Goal: Transaction & Acquisition: Subscribe to service/newsletter

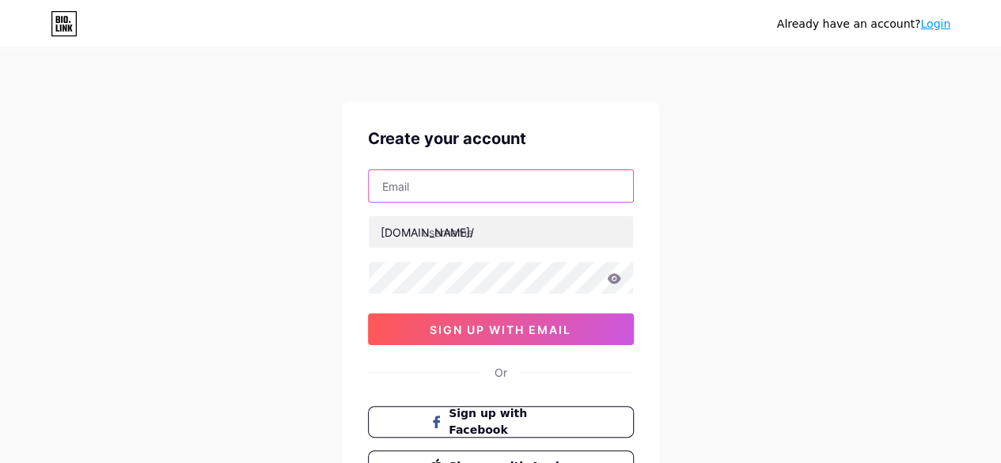
click at [520, 184] on input "text" at bounding box center [501, 186] width 264 height 32
type input "[EMAIL_ADDRESS][DOMAIN_NAME]"
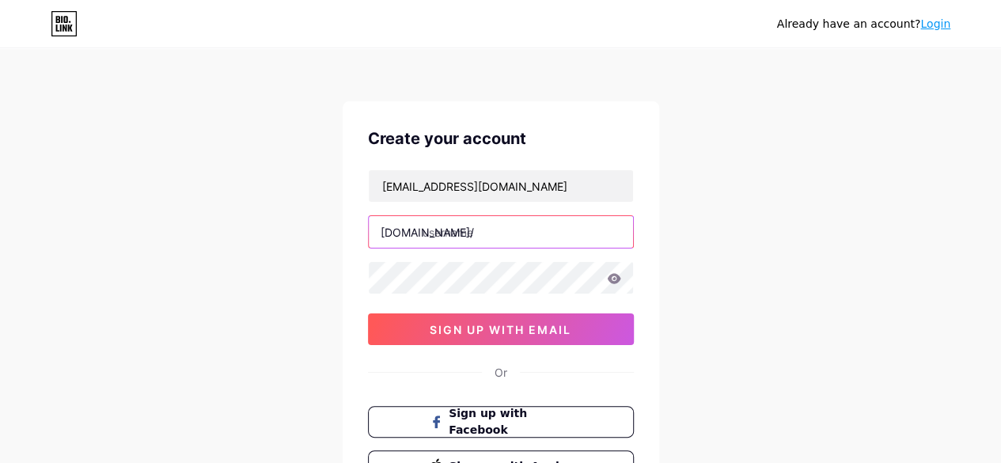
click at [468, 240] on input "text" at bounding box center [501, 232] width 264 height 32
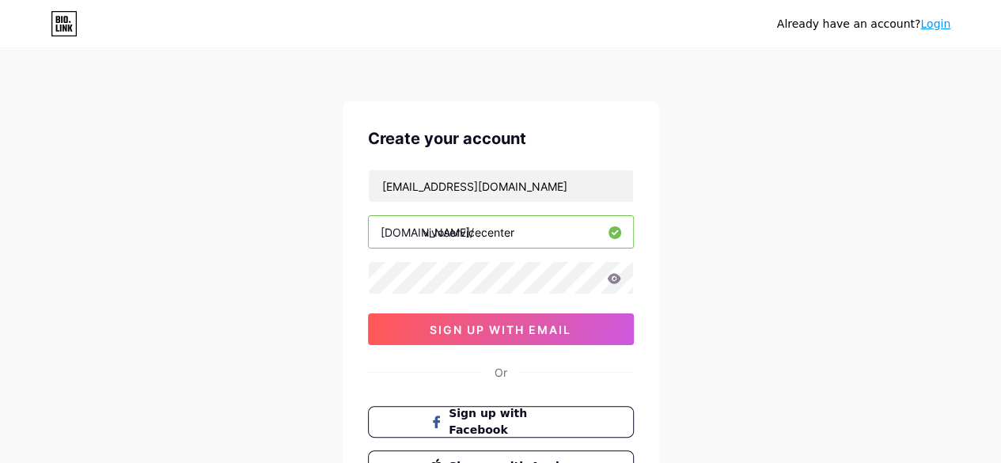
type input "vivoservicecenter"
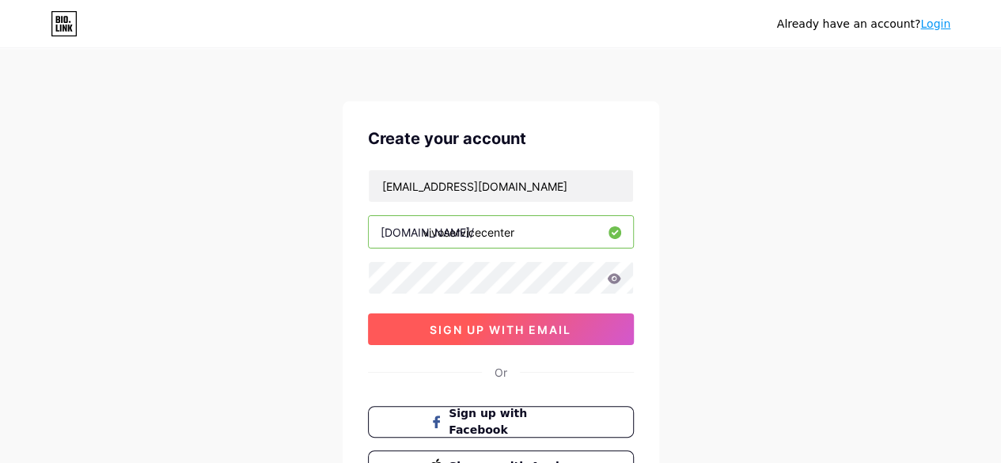
click at [472, 323] on span "sign up with email" at bounding box center [501, 329] width 142 height 13
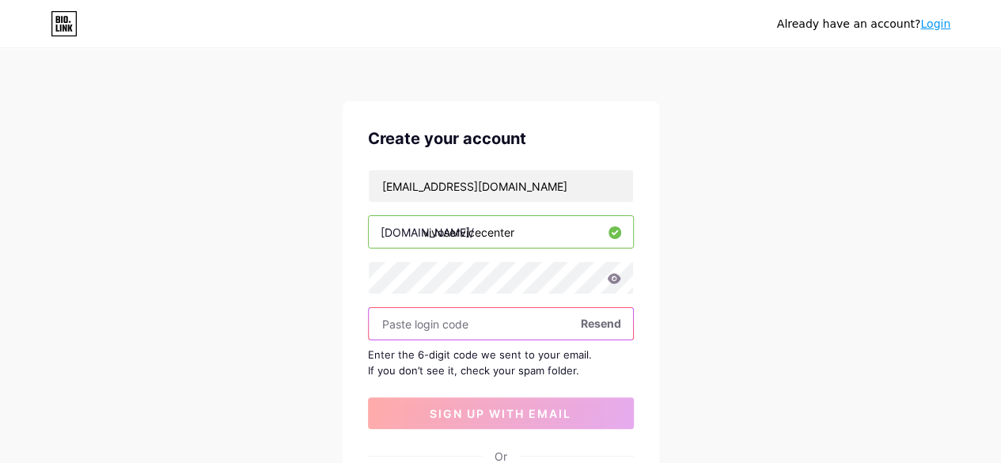
paste input "896757"
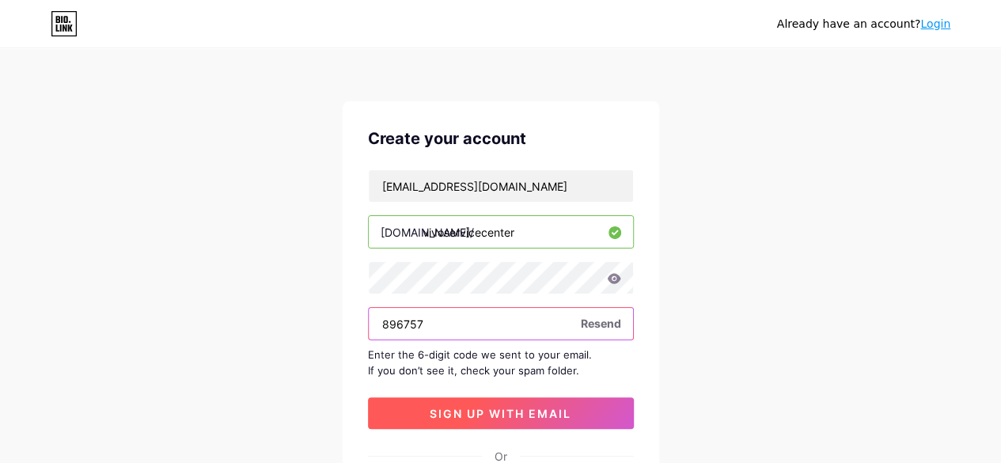
type input "896757"
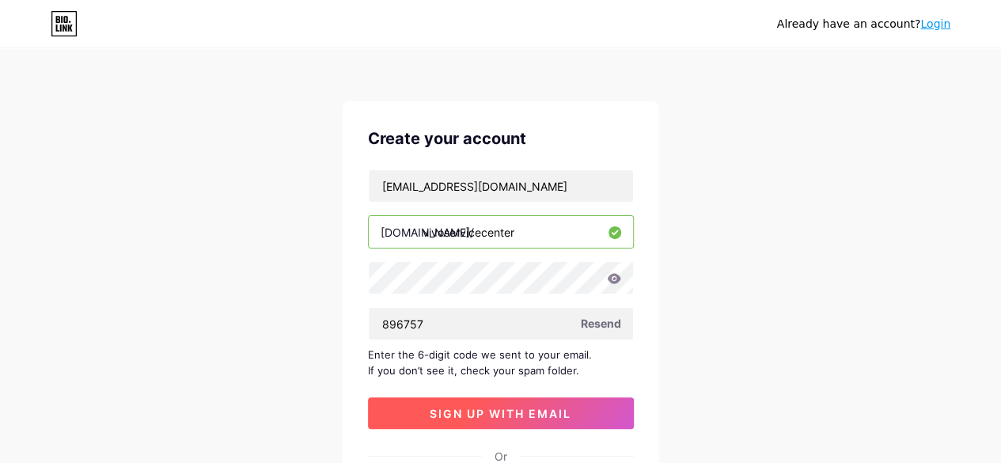
click at [462, 409] on span "sign up with email" at bounding box center [501, 413] width 142 height 13
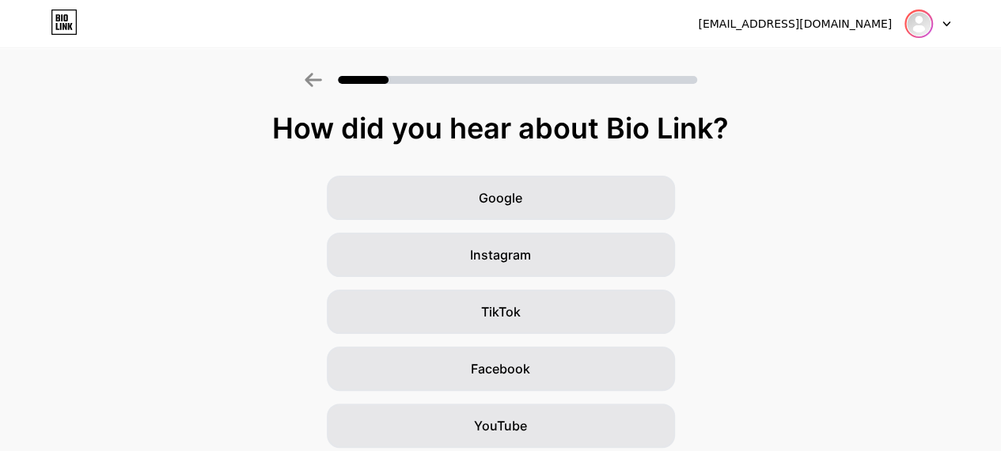
click at [913, 27] on img at bounding box center [918, 23] width 25 height 25
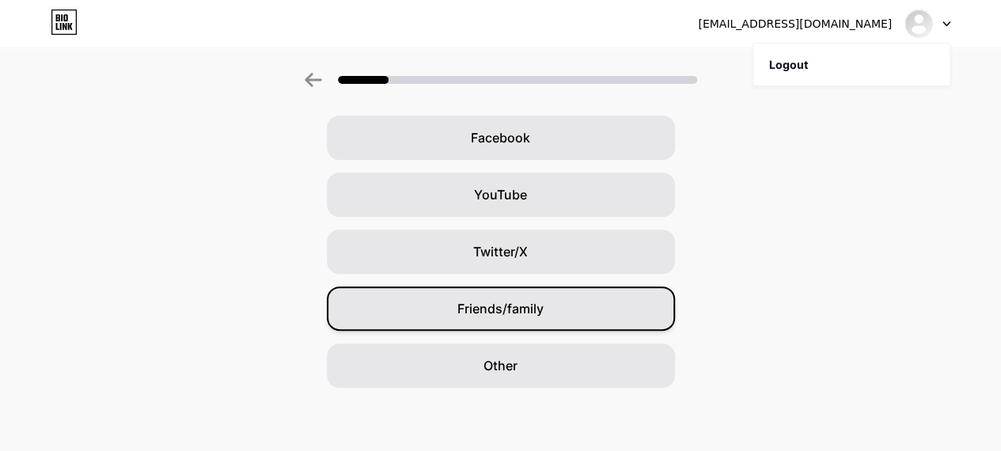
scroll to position [73, 0]
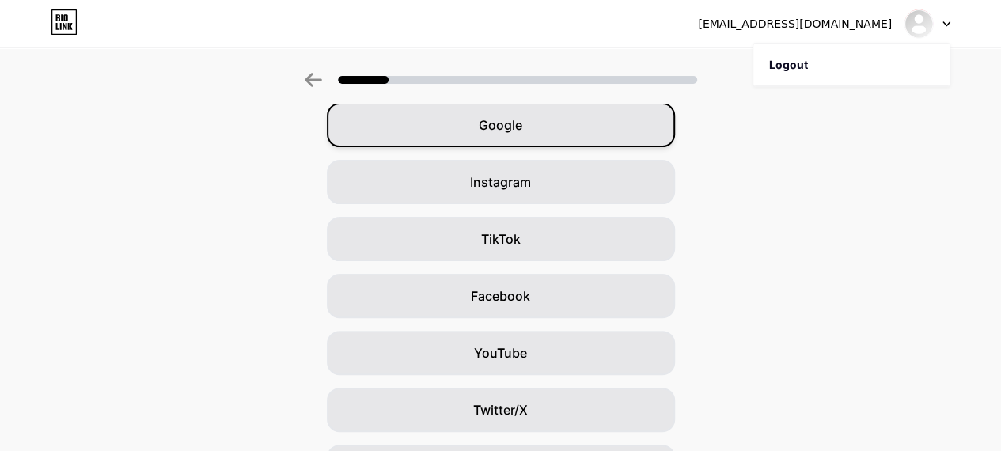
click at [548, 134] on div "Google" at bounding box center [501, 125] width 348 height 44
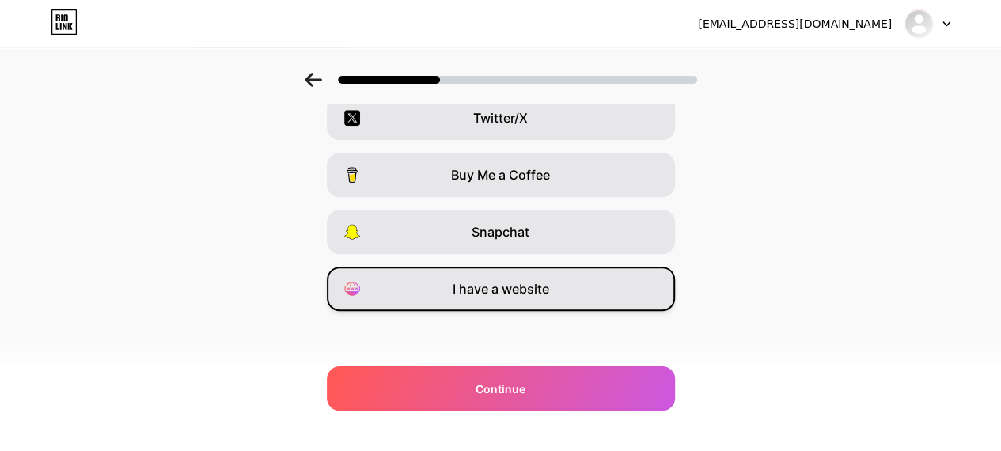
scroll to position [310, 0]
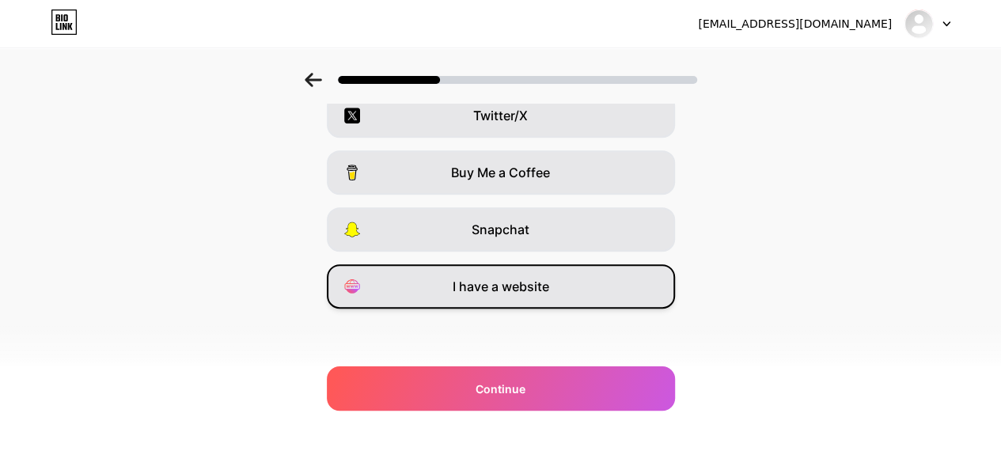
click at [496, 286] on span "I have a website" at bounding box center [500, 286] width 97 height 19
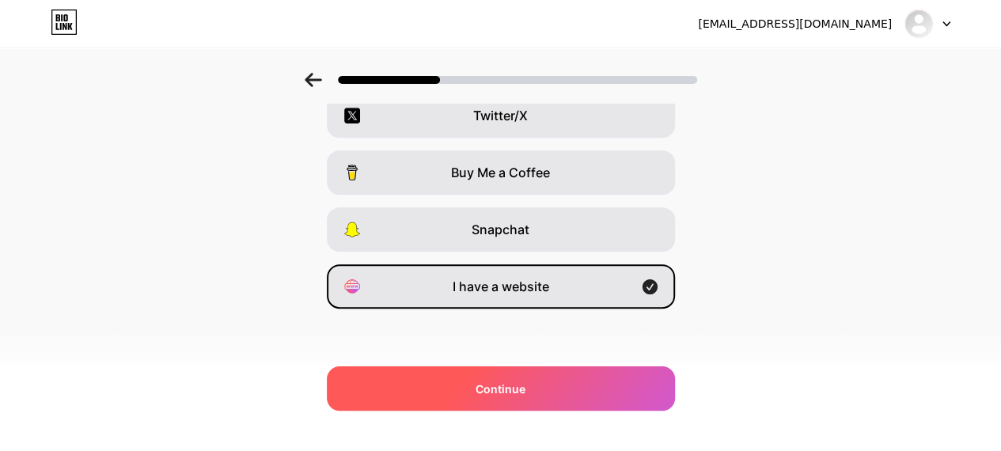
click at [549, 374] on div "Continue" at bounding box center [501, 388] width 348 height 44
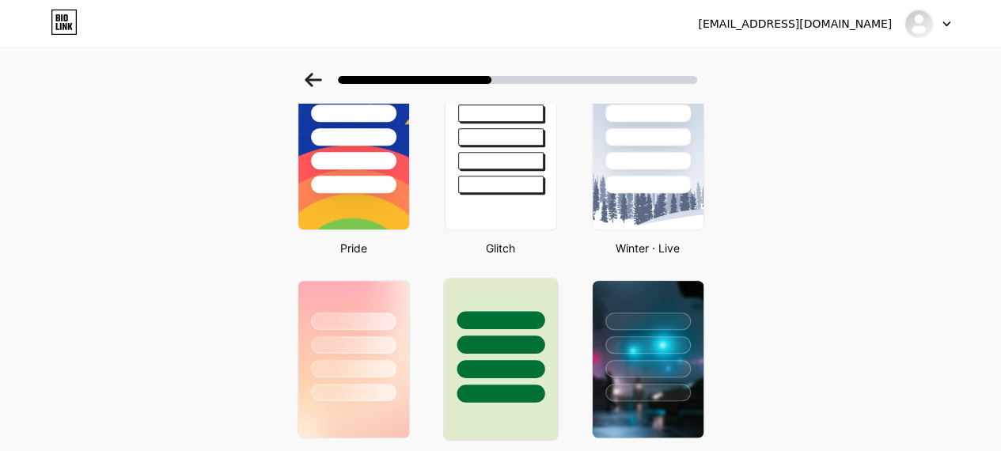
scroll to position [79, 0]
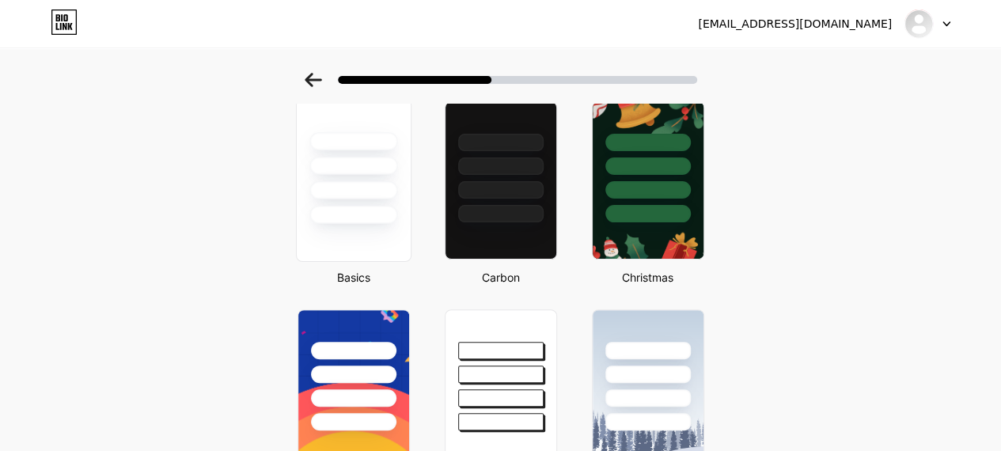
click at [381, 213] on div at bounding box center [353, 215] width 88 height 18
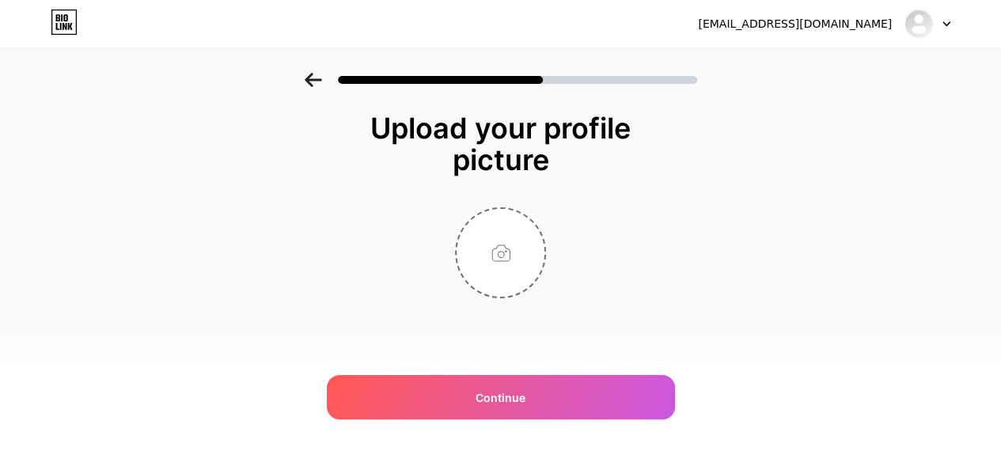
scroll to position [0, 0]
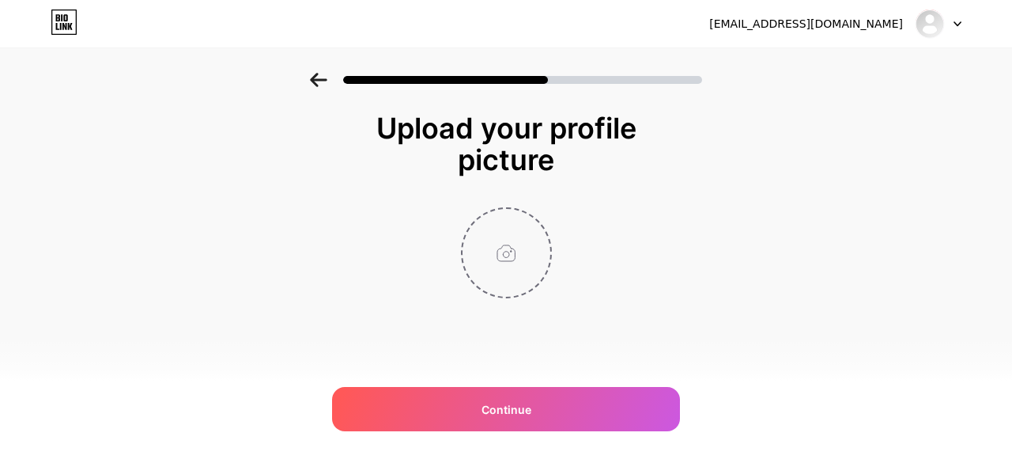
click at [498, 257] on input "file" at bounding box center [507, 253] width 88 height 88
type input "C:\fakepath\Lenovo Profile.png"
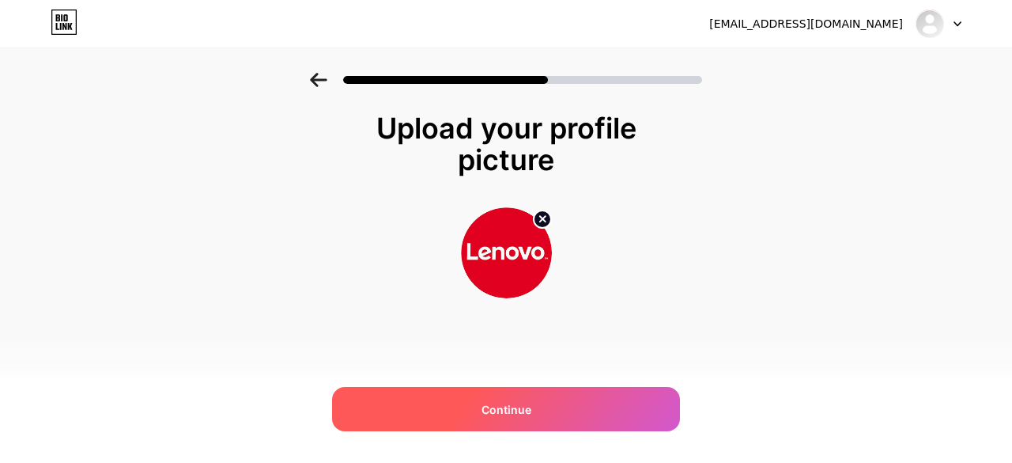
click at [538, 405] on div "Continue" at bounding box center [506, 409] width 348 height 44
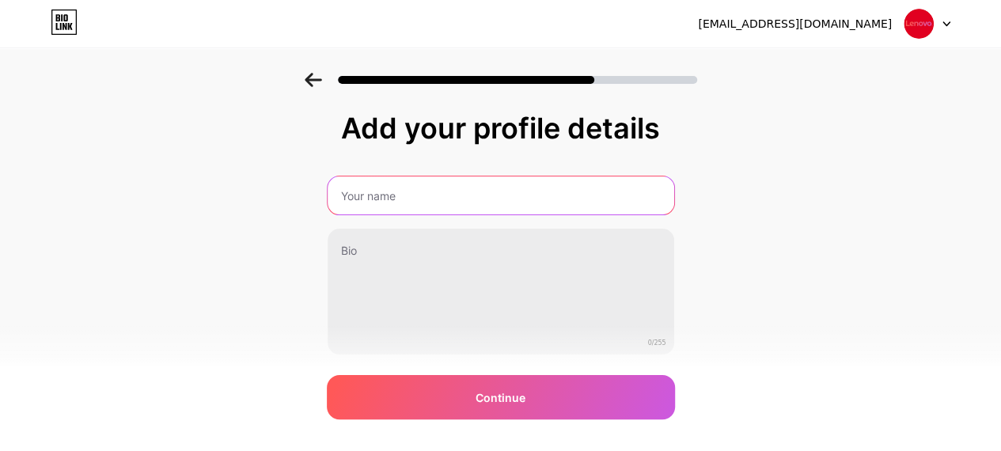
click at [452, 190] on input "text" at bounding box center [500, 195] width 346 height 38
paste input "Best Vivo Service Center in Nagpur – Reliable Solutions for Your Vivo Products"
type input "Best Vivo Service Center in Nagpur – Reliable Solutions for Your Vivo Products"
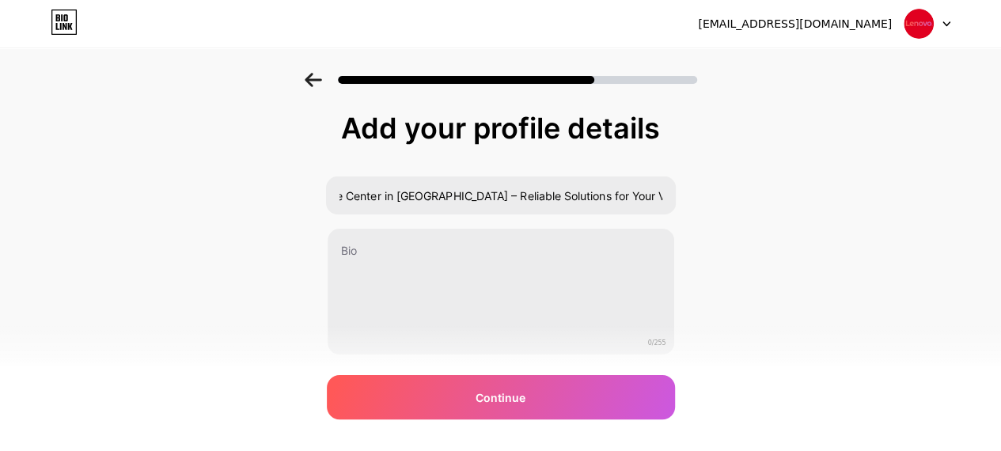
click at [264, 210] on div "Add your profile details Best Vivo Service Center in Nagpur – Reliable Solution…" at bounding box center [500, 253] width 1001 height 361
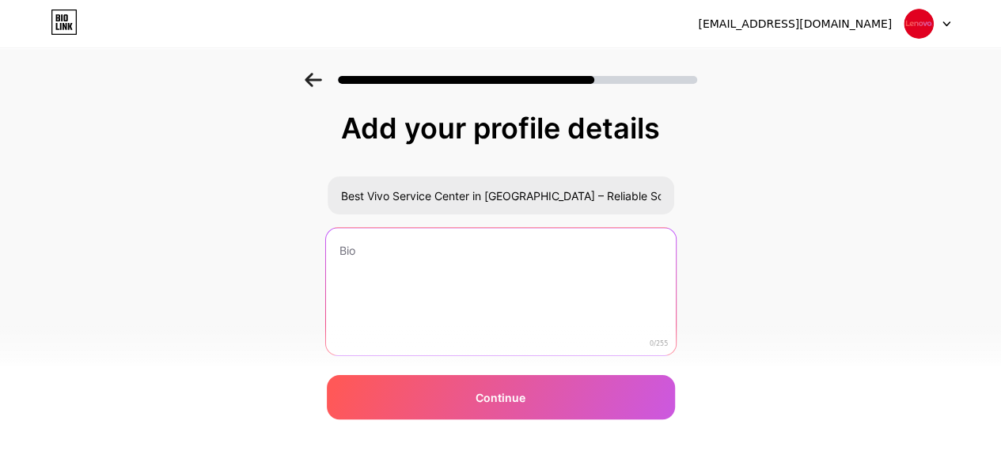
click at [410, 261] on textarea at bounding box center [500, 292] width 350 height 129
paste textarea ""Vivo Service Center in Nagpur is your trusted destination for genuine Vivo sma…"
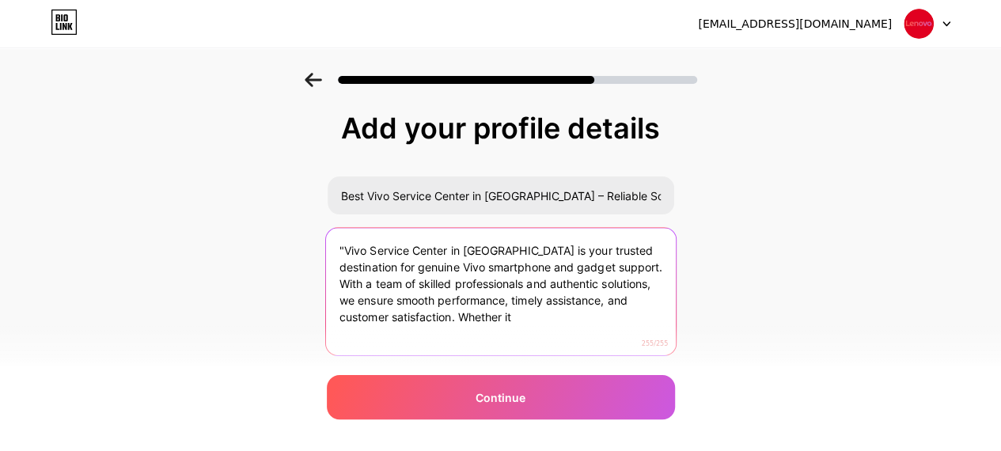
click at [422, 317] on textarea ""Vivo Service Center in Nagpur is your trusted destination for genuine Vivo sma…" at bounding box center [500, 292] width 350 height 129
click at [418, 319] on textarea ""Vivo Service Center in Nagpur is your trusted destination for genuine Vivo sma…" at bounding box center [500, 292] width 350 height 129
drag, startPoint x: 411, startPoint y: 319, endPoint x: 573, endPoint y: 358, distance: 166.1
click at [573, 358] on div "Add your profile details Best Vivo Service Center in Nagpur – Reliable Solution…" at bounding box center [501, 273] width 348 height 322
click at [350, 237] on textarea ""Vivo Service Center in Nagpur is your trusted destination for genuine Vivo sma…" at bounding box center [500, 292] width 350 height 129
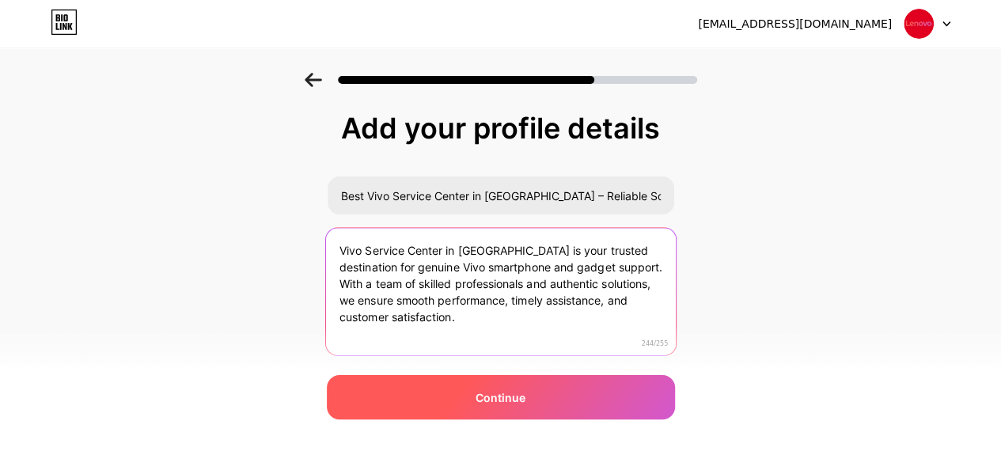
type textarea "Vivo Service Center in Nagpur is your trusted destination for genuine Vivo smar…"
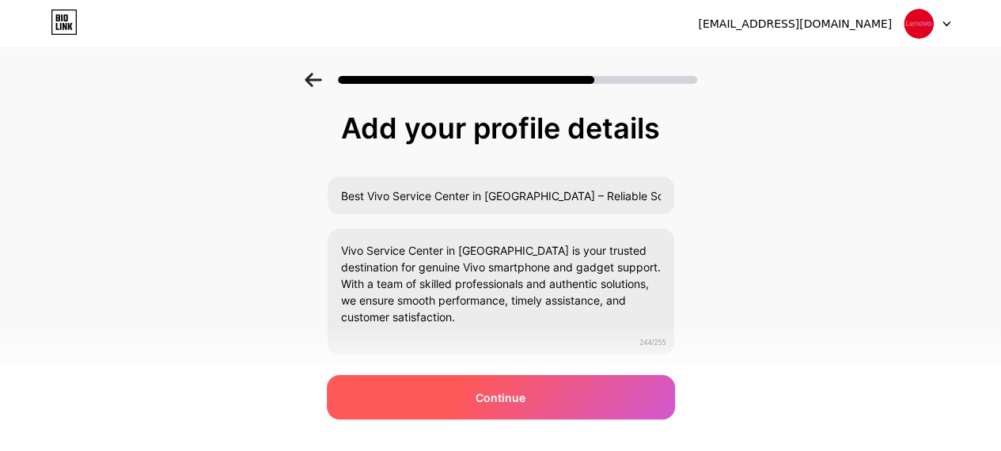
click at [506, 402] on span "Continue" at bounding box center [500, 397] width 50 height 17
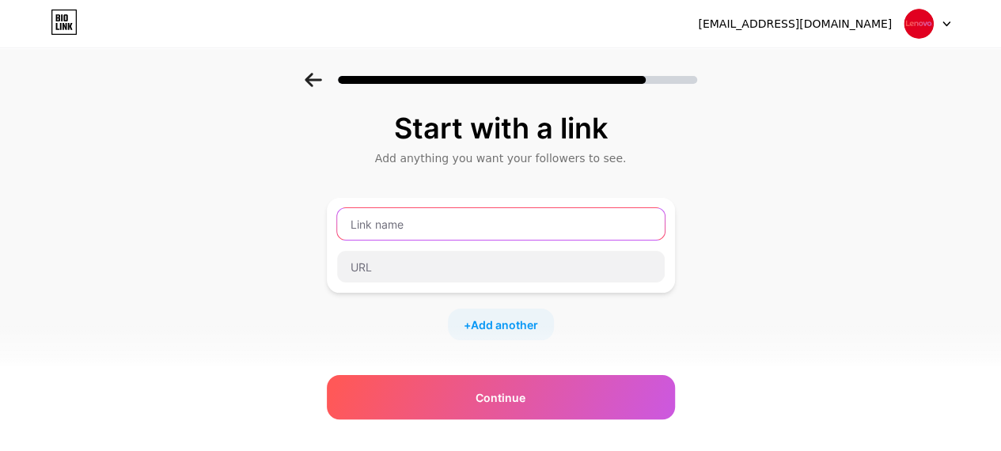
click at [479, 214] on input "text" at bounding box center [500, 224] width 327 height 32
type input "Authorised Vivo Service Center In Nagpur"
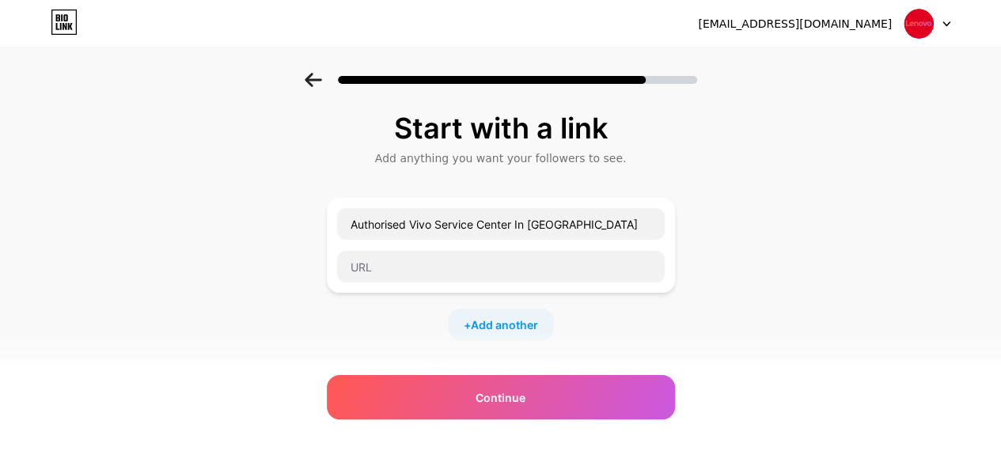
click at [405, 286] on div "Authorised Vivo Service Center In Nagpur" at bounding box center [501, 245] width 348 height 95
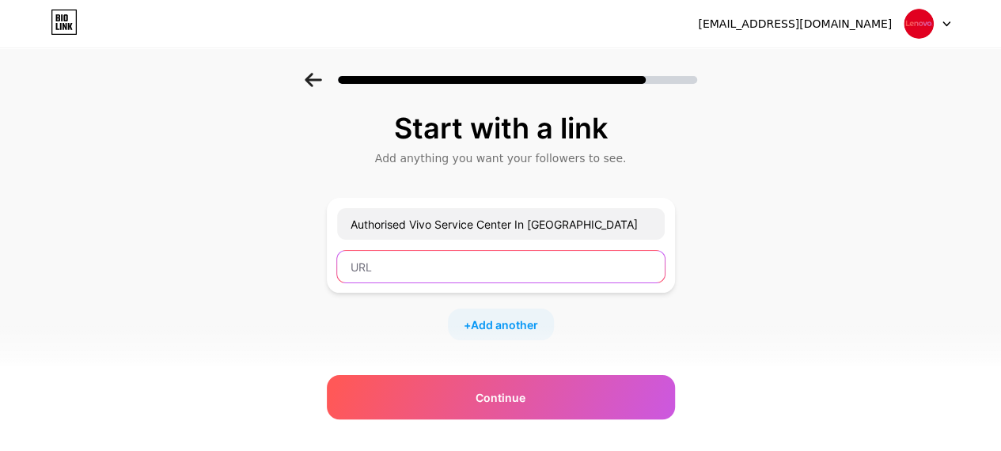
click at [426, 265] on input "text" at bounding box center [500, 267] width 327 height 32
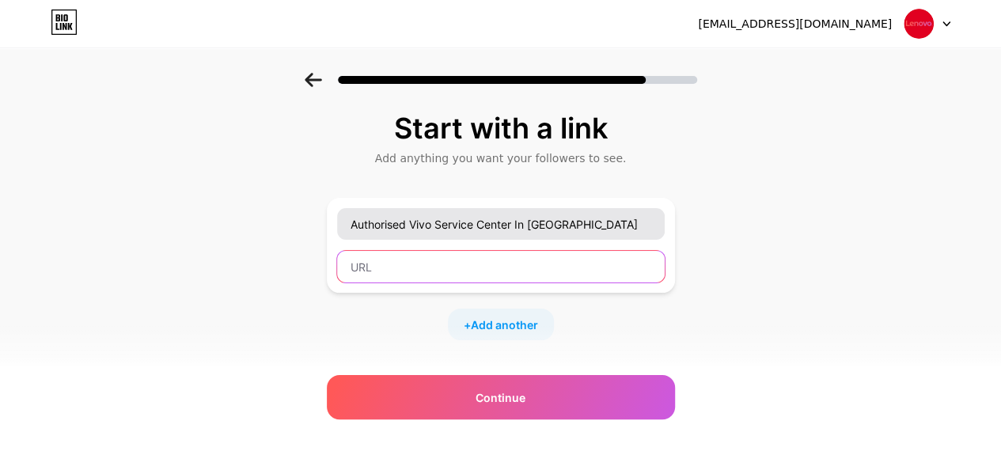
paste input "https://vivoservicecentre.in/"
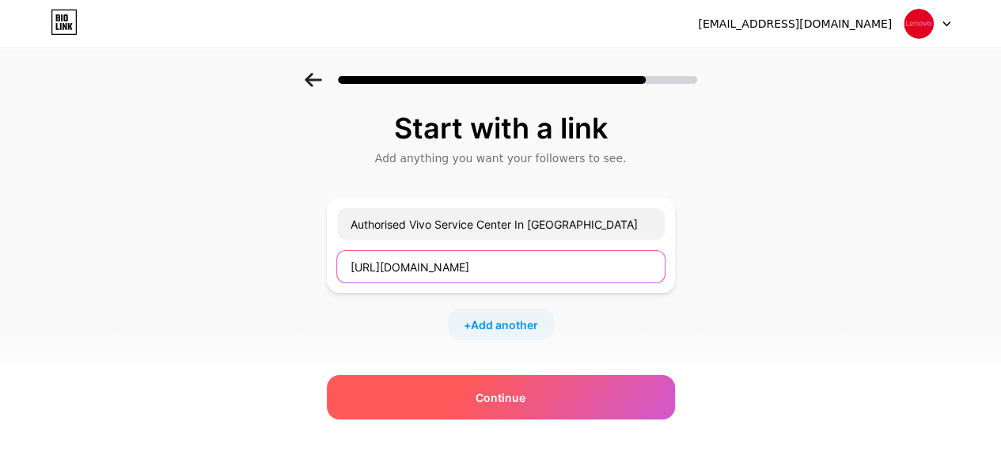
type input "https://vivoservicecentre.in/"
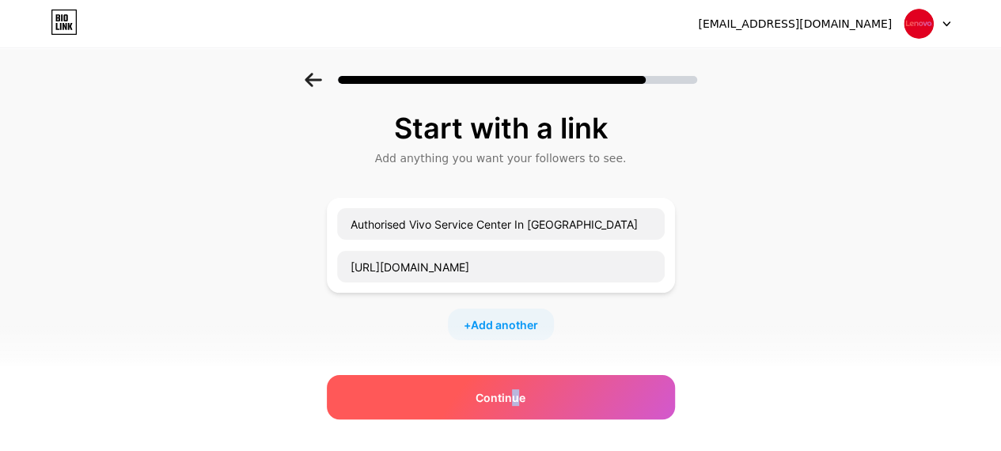
click at [522, 396] on span "Continue" at bounding box center [500, 397] width 50 height 17
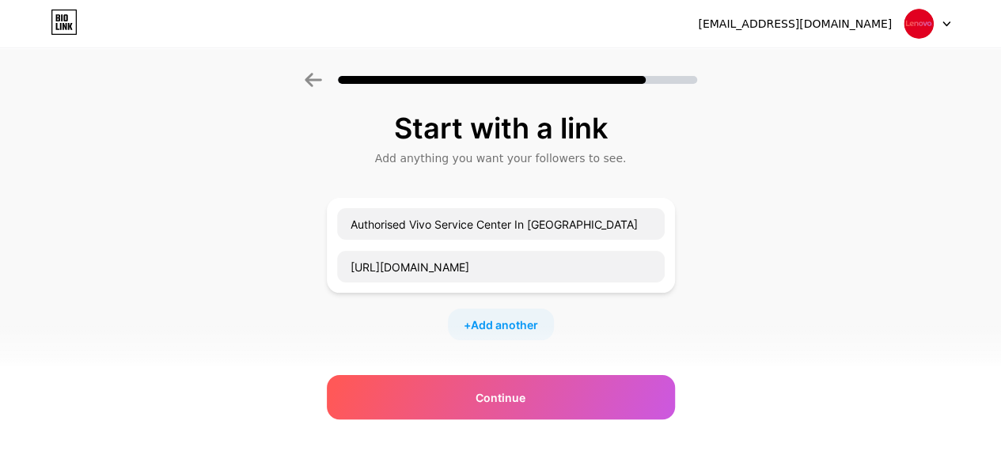
click at [585, 362] on div "Start with a link Add anything you want your followers to see. Authorised Vivo …" at bounding box center [501, 330] width 348 height 437
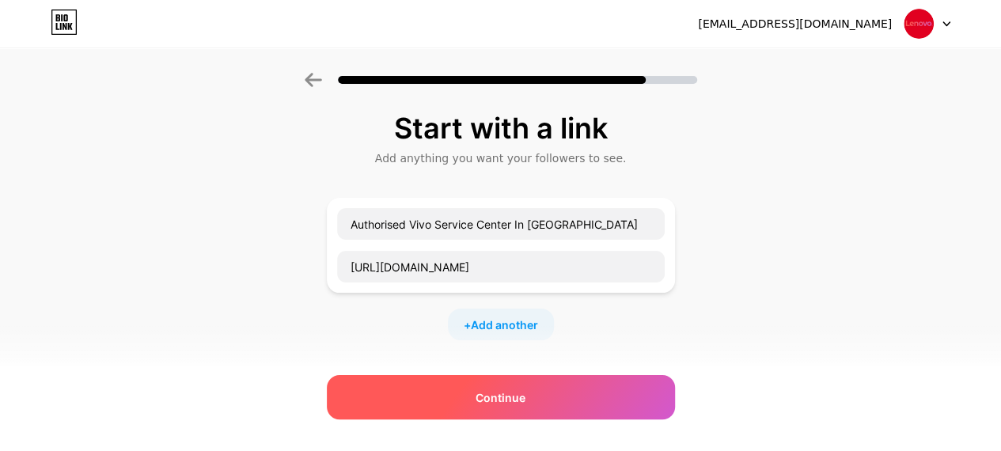
click at [485, 402] on span "Continue" at bounding box center [500, 397] width 50 height 17
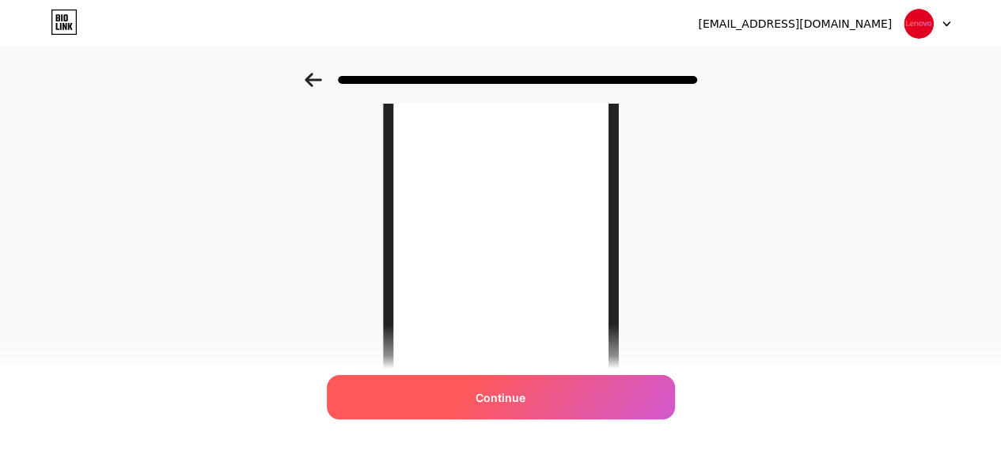
scroll to position [237, 0]
click at [507, 399] on span "Continue" at bounding box center [500, 397] width 50 height 17
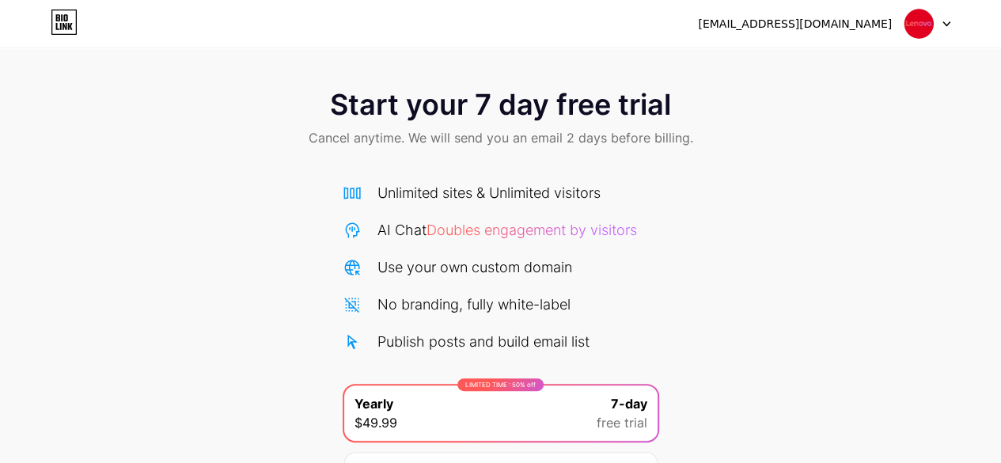
scroll to position [172, 0]
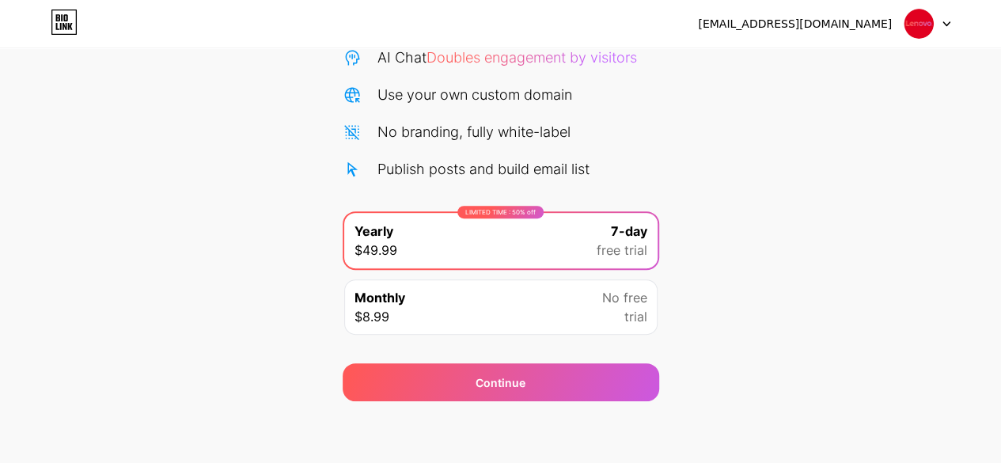
click at [75, 28] on icon at bounding box center [64, 21] width 27 height 25
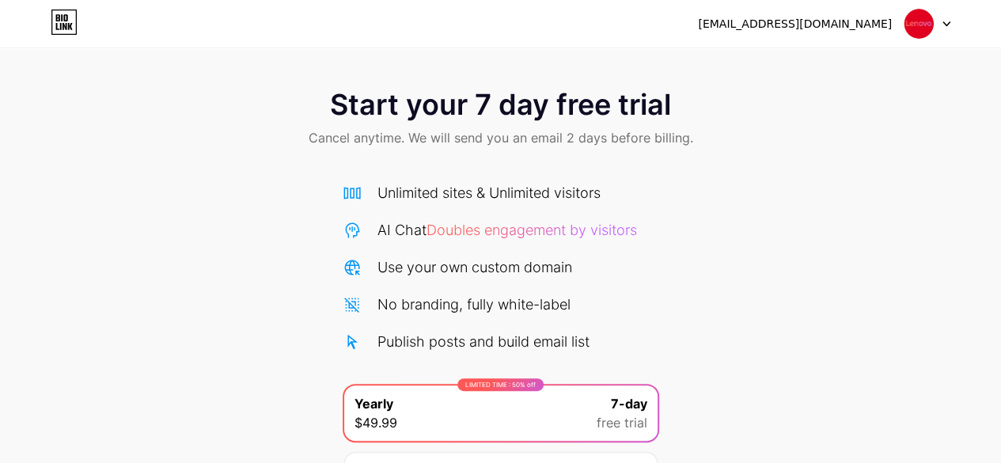
click at [918, 28] on img at bounding box center [918, 24] width 30 height 30
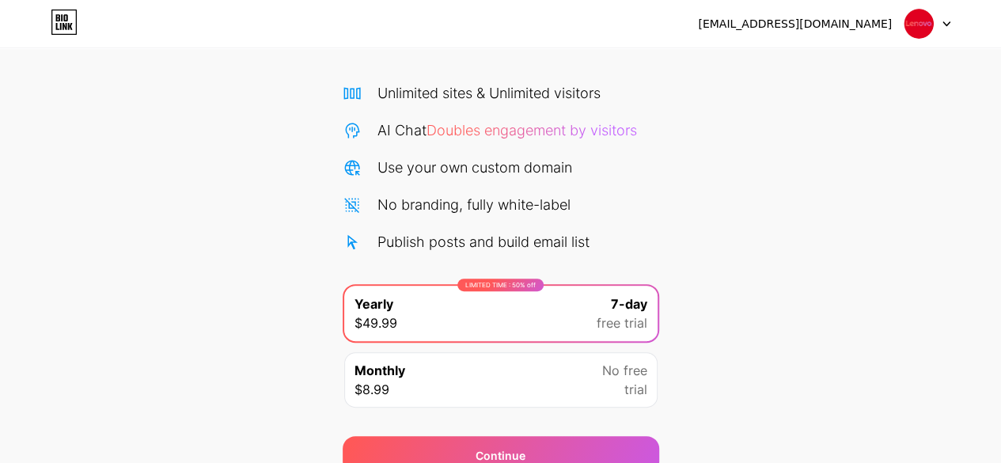
scroll to position [172, 0]
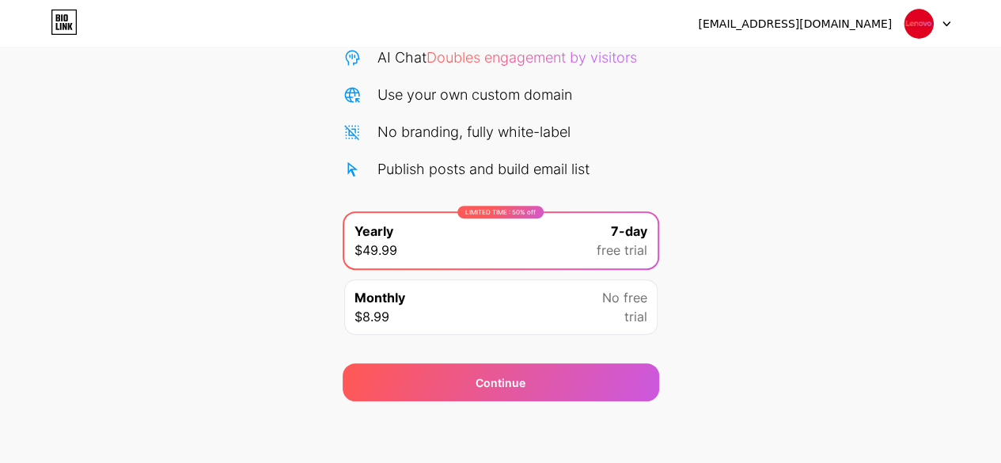
click at [562, 320] on div "Monthly $8.99 No free trial" at bounding box center [500, 306] width 313 height 55
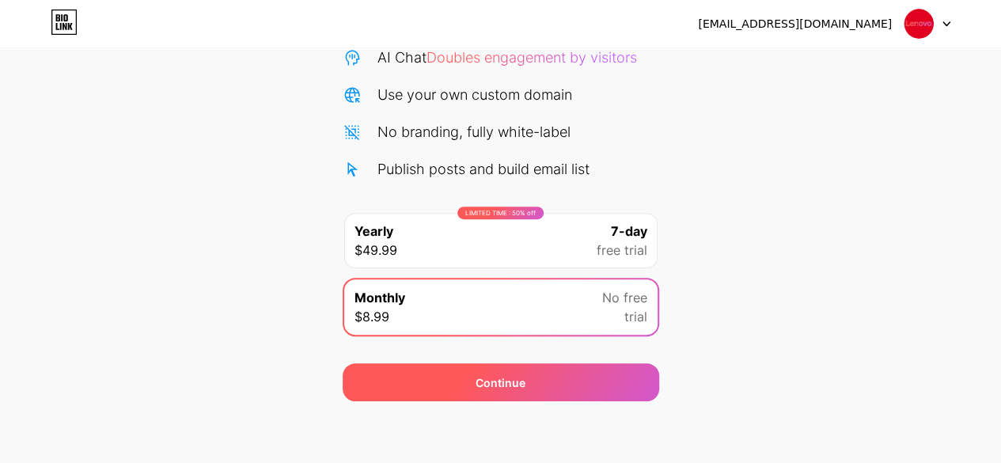
click at [602, 396] on div "Continue" at bounding box center [501, 382] width 316 height 38
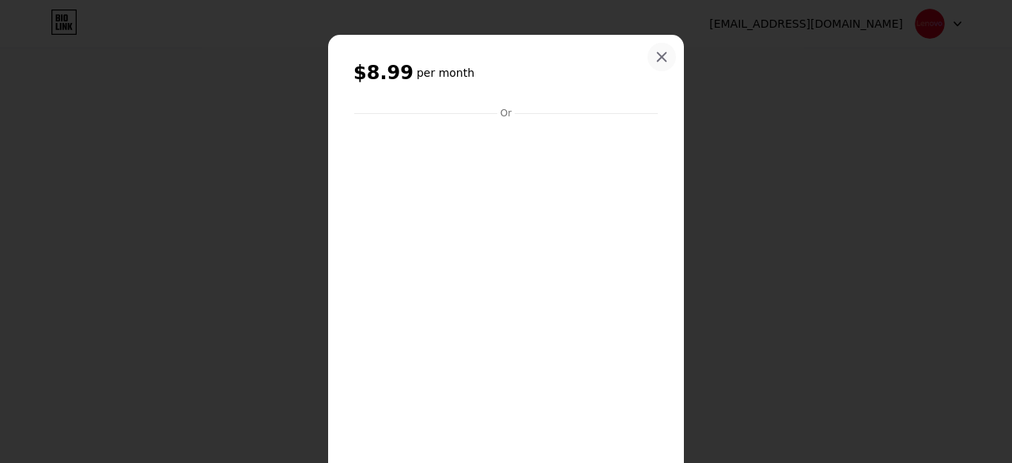
click at [657, 62] on icon at bounding box center [662, 57] width 13 height 13
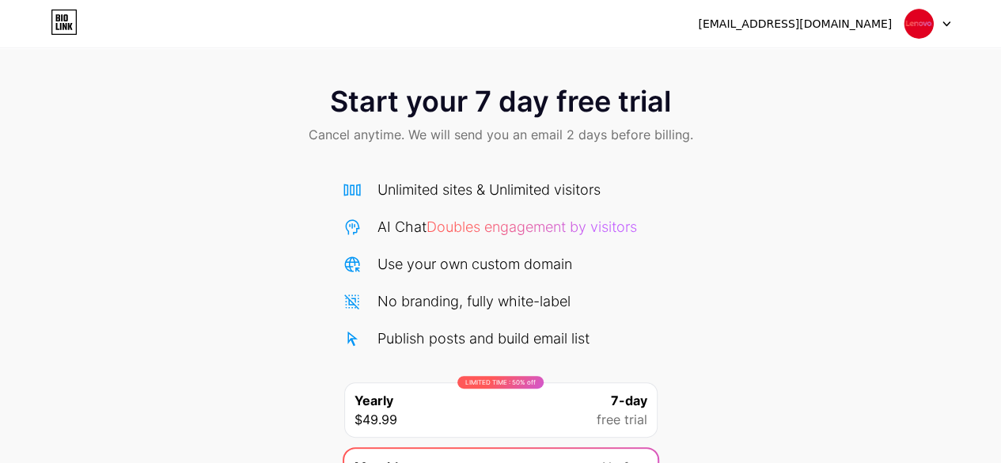
scroll to position [0, 0]
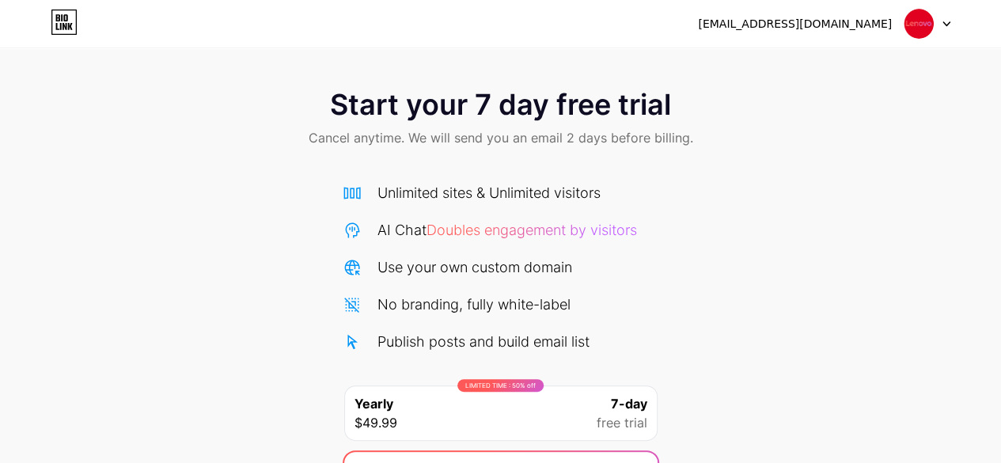
click at [851, 28] on div "[EMAIL_ADDRESS][DOMAIN_NAME]" at bounding box center [795, 24] width 194 height 17
click at [63, 23] on icon at bounding box center [64, 26] width 4 height 7
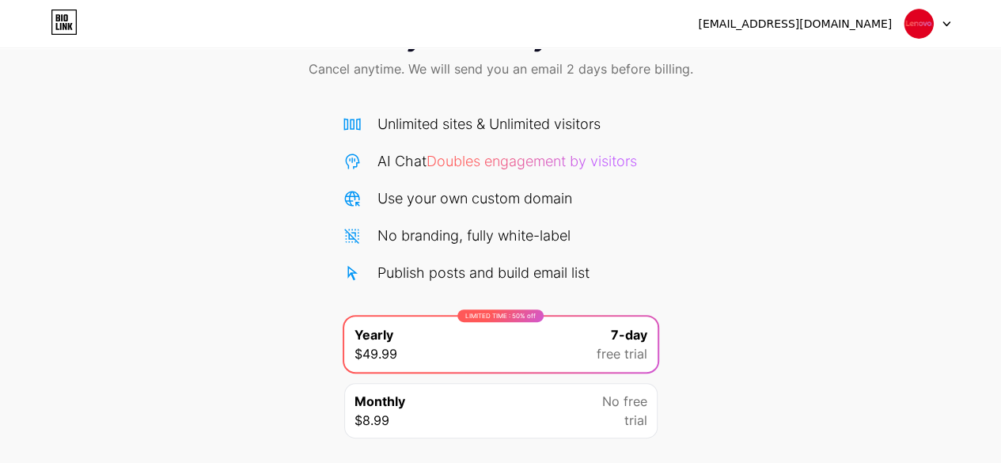
scroll to position [172, 0]
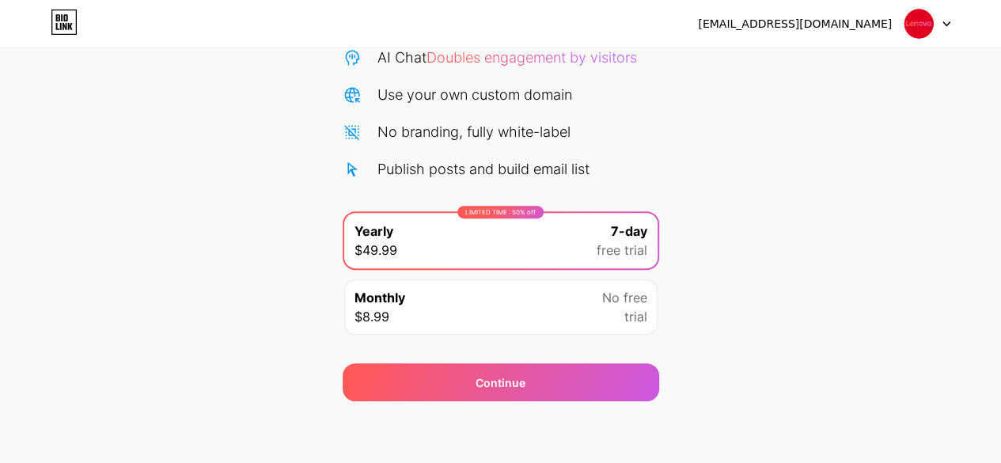
click at [916, 20] on img at bounding box center [918, 24] width 30 height 30
click at [643, 316] on span "trial" at bounding box center [635, 316] width 23 height 19
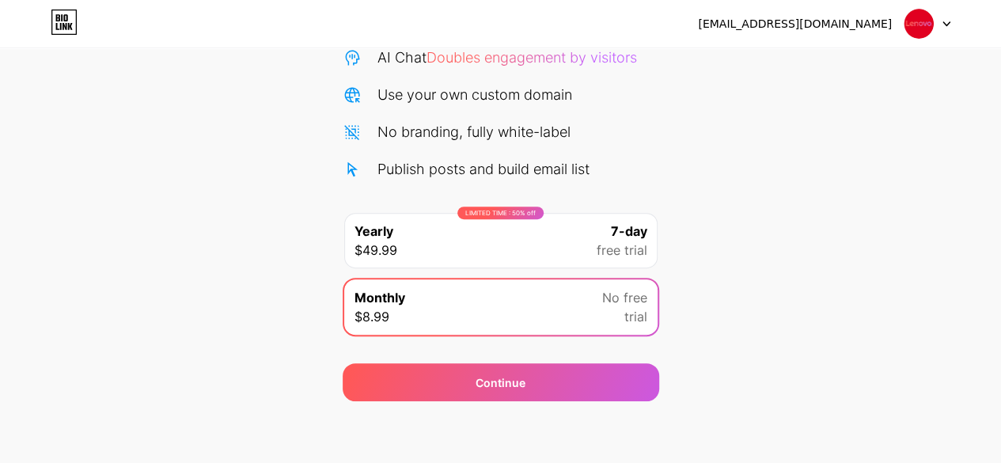
click at [691, 331] on div "Start your 7 day free trial Cancel anytime. We will send you an email 2 days be…" at bounding box center [500, 150] width 1001 height 501
click at [369, 260] on div "LIMITED TIME : 50% off Yearly $49.99 7-day free trial" at bounding box center [500, 240] width 313 height 55
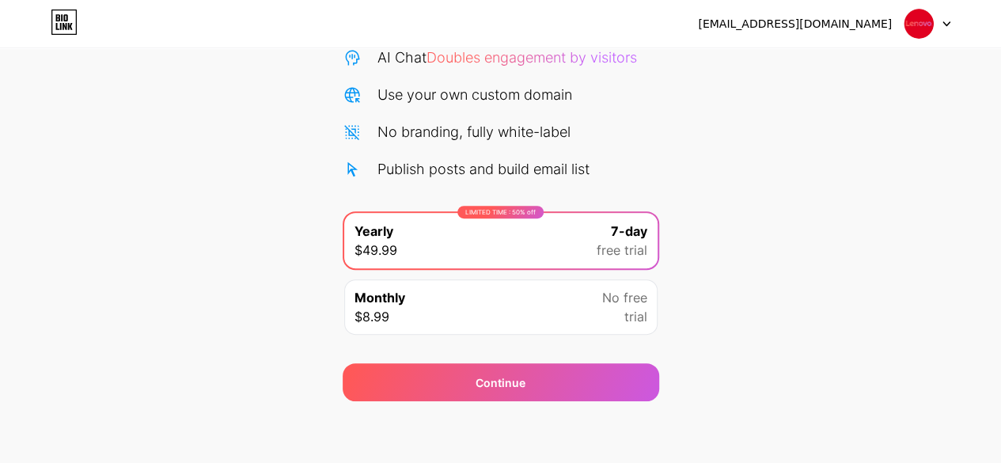
click at [241, 282] on div "Start your 7 day free trial Cancel anytime. We will send you an email 2 days be…" at bounding box center [500, 150] width 1001 height 501
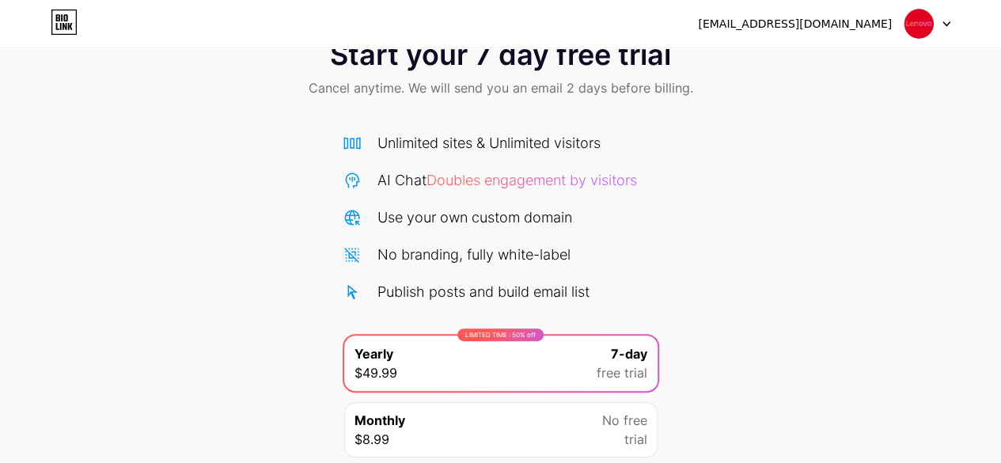
scroll to position [0, 0]
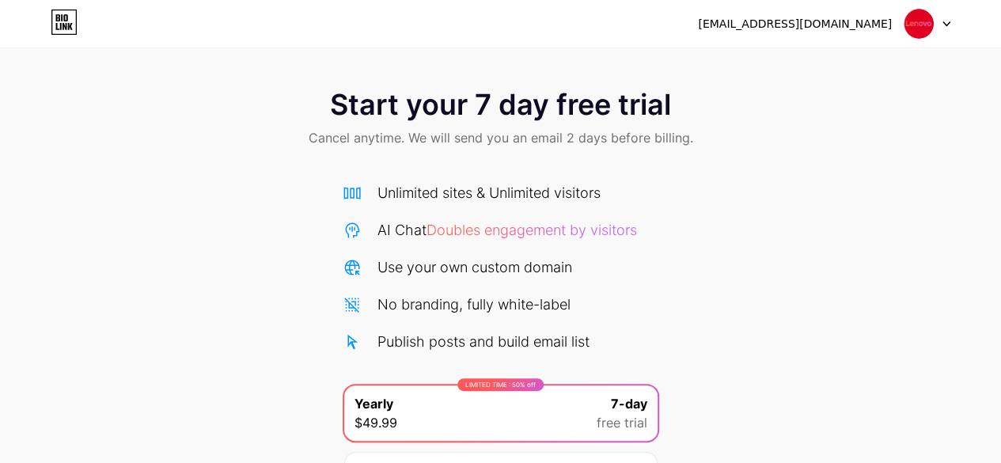
click at [71, 17] on icon at bounding box center [64, 21] width 27 height 25
click at [930, 28] on img at bounding box center [918, 24] width 30 height 30
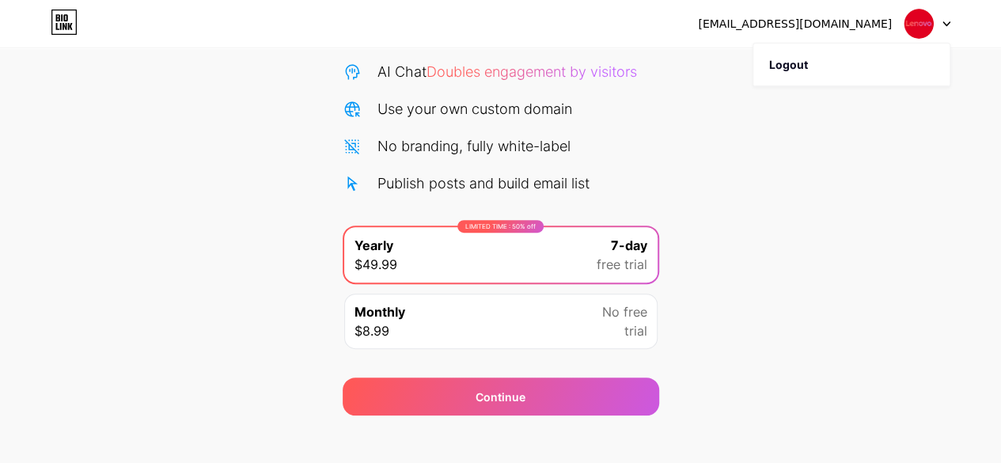
scroll to position [172, 0]
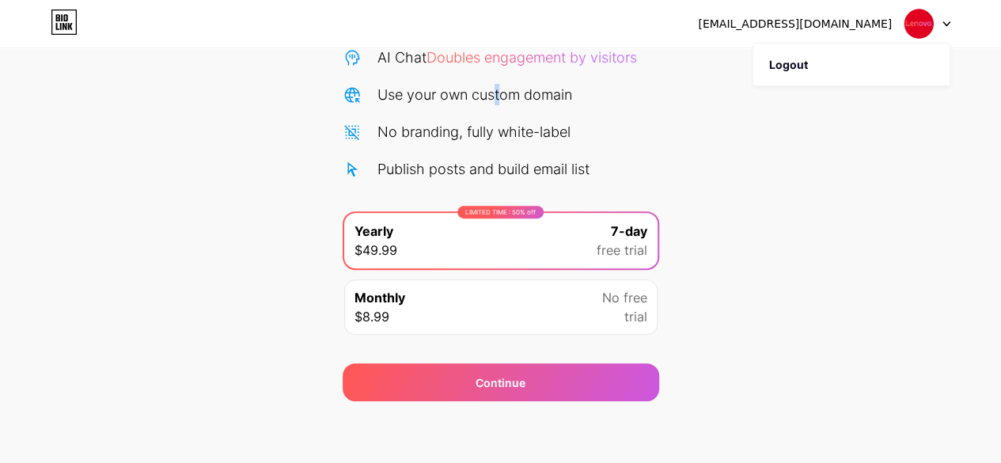
drag, startPoint x: 500, startPoint y: 95, endPoint x: 489, endPoint y: 94, distance: 11.1
click at [489, 94] on div "Use your own custom domain" at bounding box center [474, 94] width 195 height 21
click at [435, 136] on div "No branding, fully white-label" at bounding box center [473, 131] width 193 height 21
click at [403, 167] on div "Publish posts and build email list" at bounding box center [483, 168] width 212 height 21
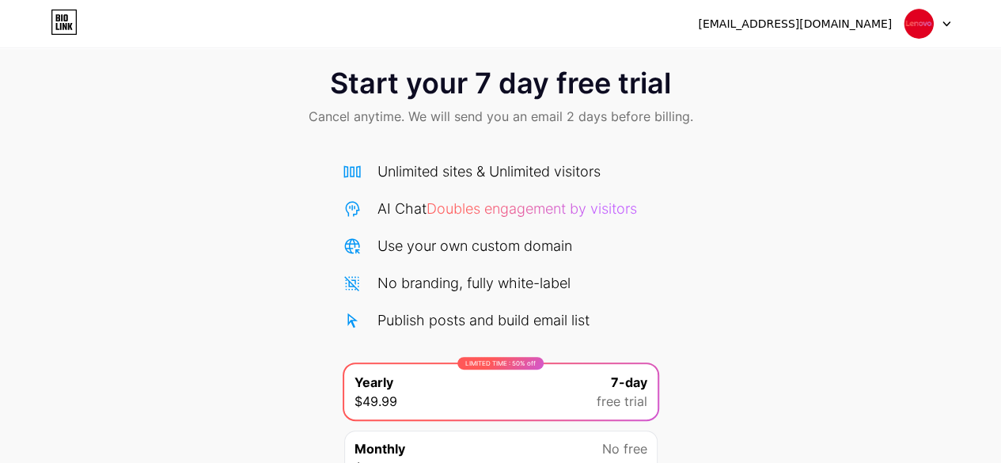
scroll to position [14, 0]
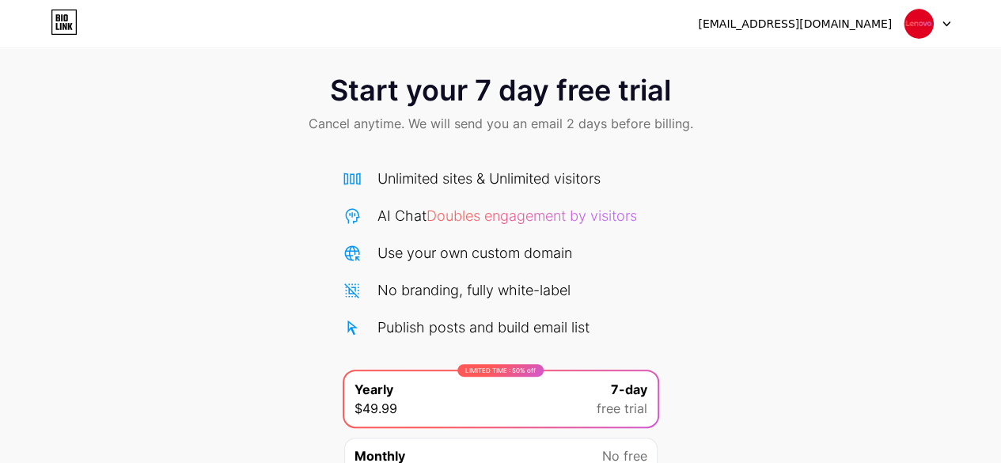
click at [585, 219] on span "Doubles engagement by visitors" at bounding box center [531, 215] width 210 height 17
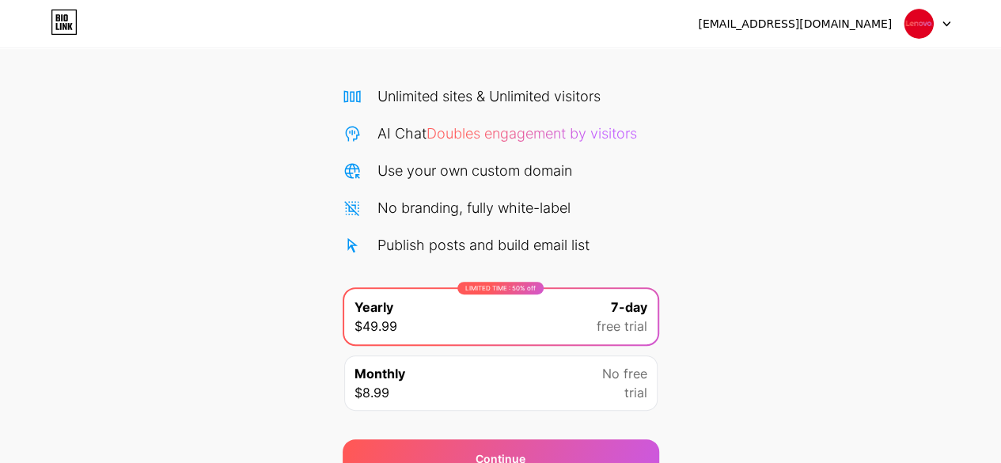
scroll to position [172, 0]
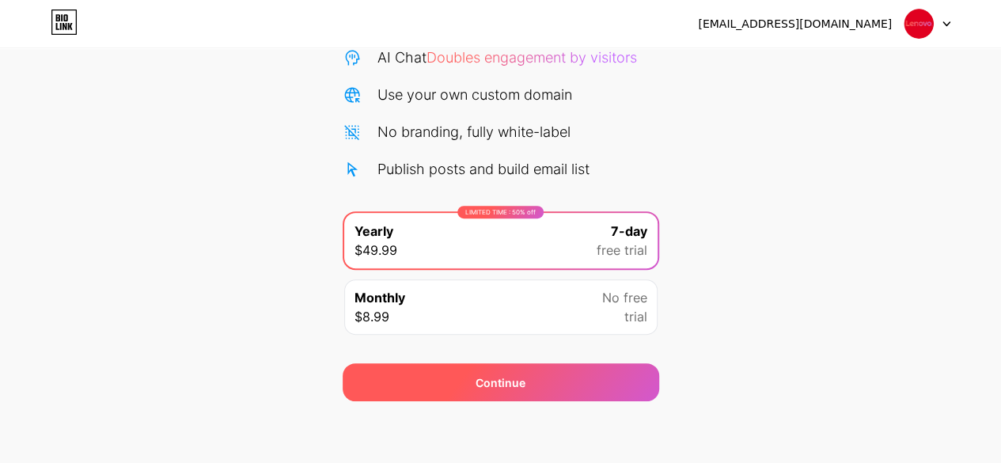
click at [438, 384] on div "Continue" at bounding box center [501, 382] width 316 height 38
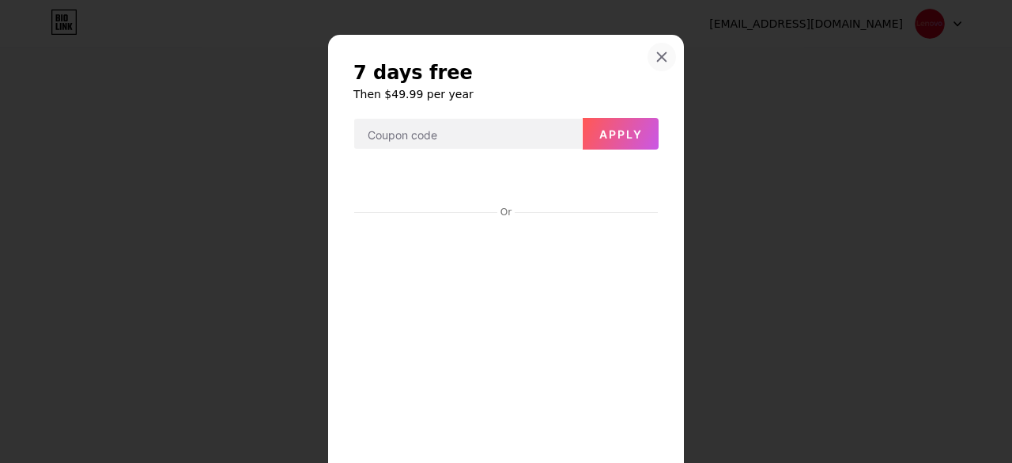
click at [656, 62] on icon at bounding box center [662, 57] width 13 height 13
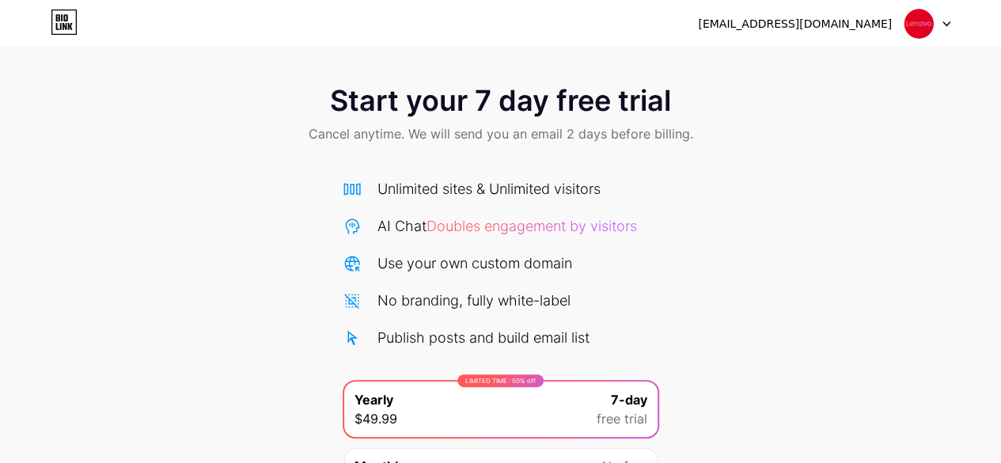
scroll to position [0, 0]
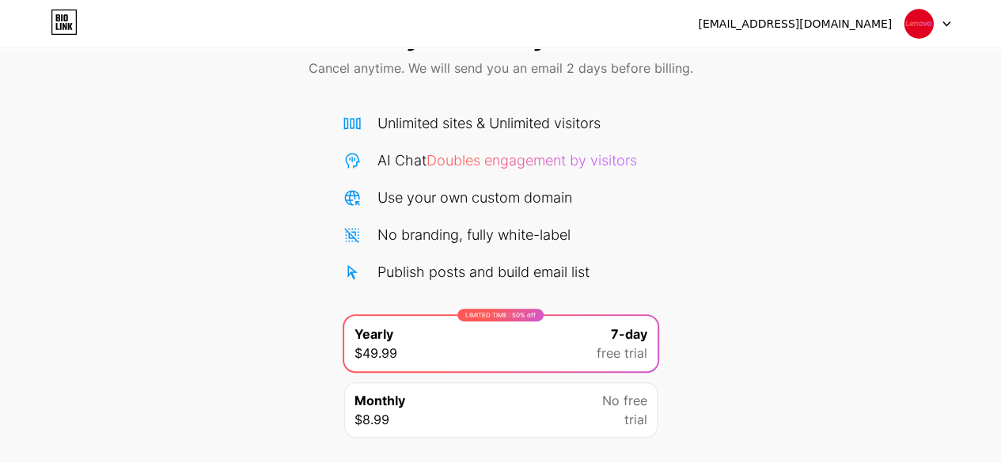
scroll to position [14, 0]
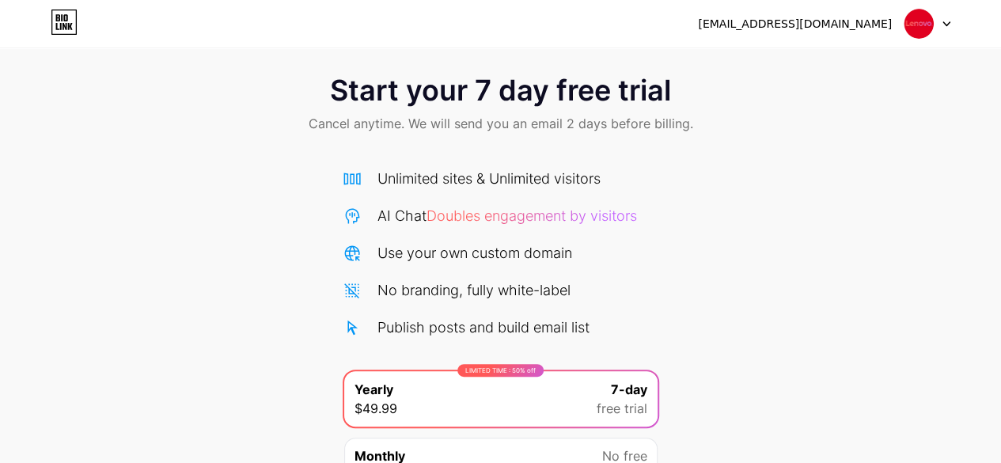
click at [413, 170] on div "Unlimited sites & Unlimited visitors" at bounding box center [488, 178] width 223 height 21
click at [433, 218] on span "Doubles engagement by visitors" at bounding box center [531, 215] width 210 height 17
click at [430, 242] on div "Use your own custom domain" at bounding box center [474, 252] width 195 height 21
click at [428, 289] on div "No branding, fully white-label" at bounding box center [473, 289] width 193 height 21
click at [433, 333] on div "Publish posts and build email list" at bounding box center [483, 326] width 212 height 21
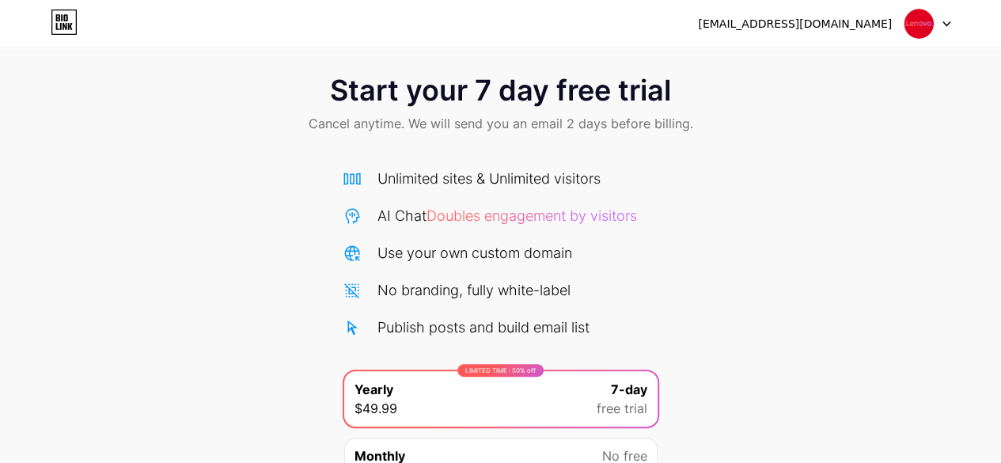
scroll to position [0, 0]
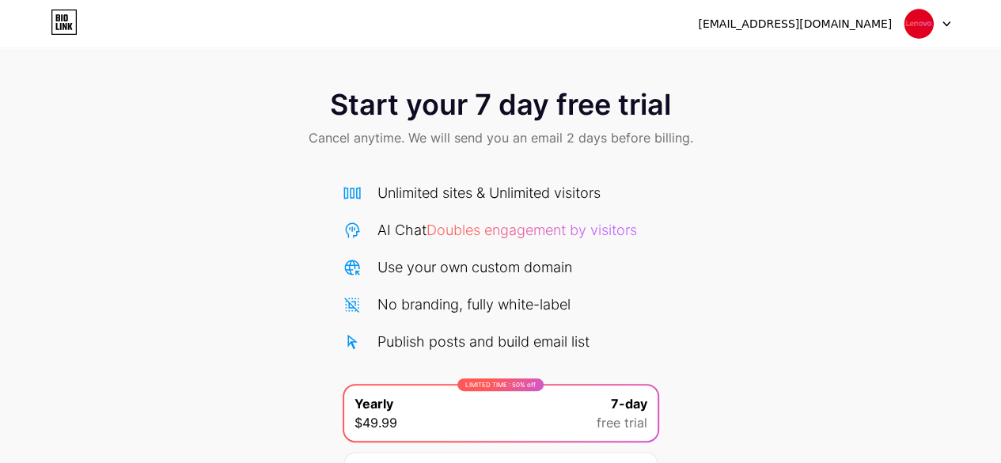
click at [65, 28] on icon at bounding box center [64, 26] width 4 height 7
